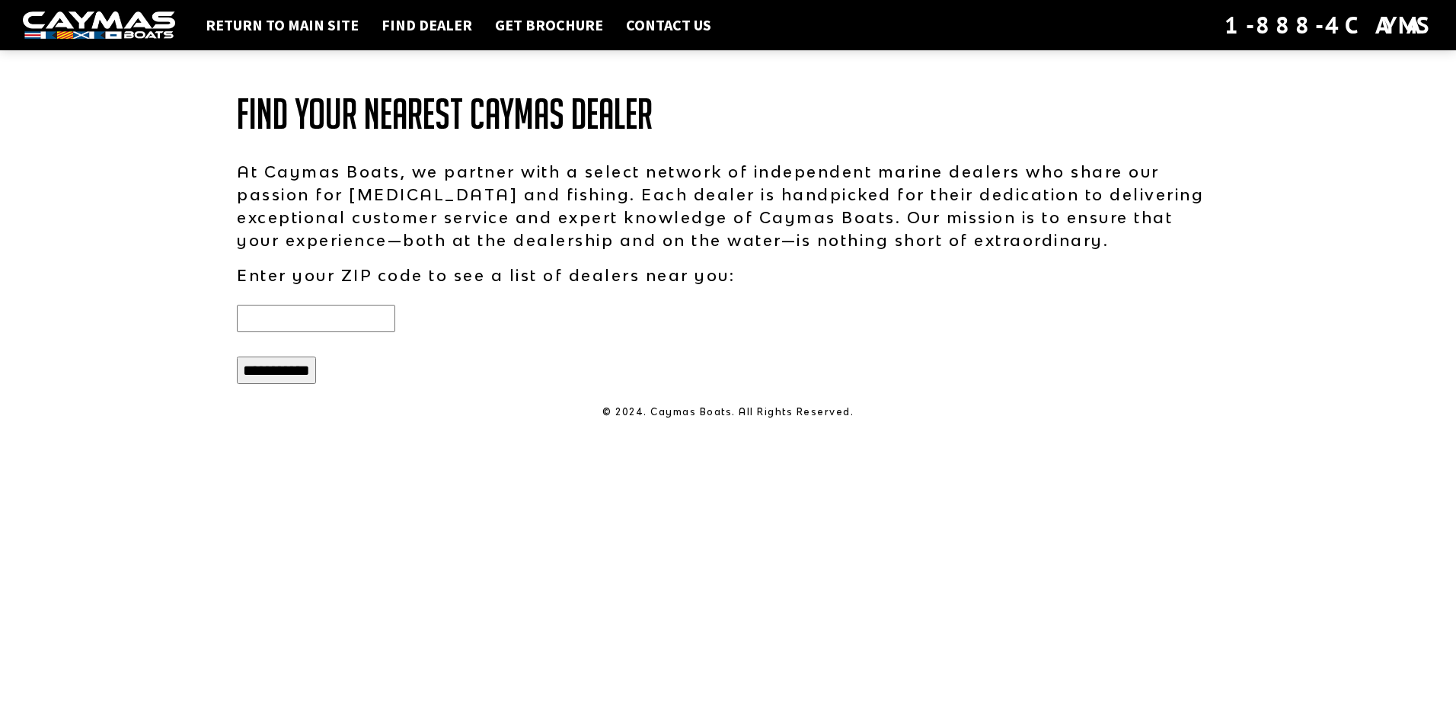
click at [351, 327] on input "text" at bounding box center [316, 318] width 158 height 27
type input "*****"
click at [306, 375] on input "**********" at bounding box center [276, 369] width 79 height 27
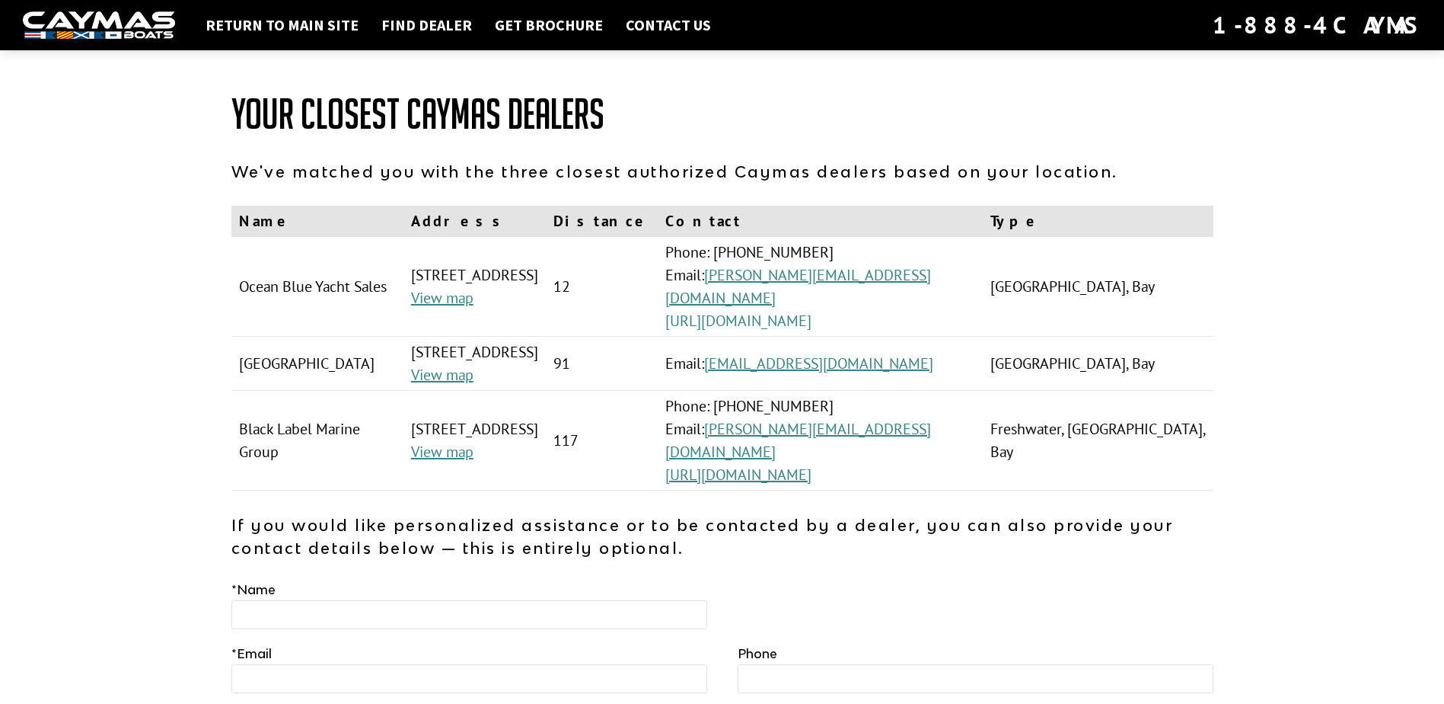
click at [812, 323] on link "[URL][DOMAIN_NAME]" at bounding box center [738, 321] width 146 height 20
